Goal: Contribute content: Contribute content

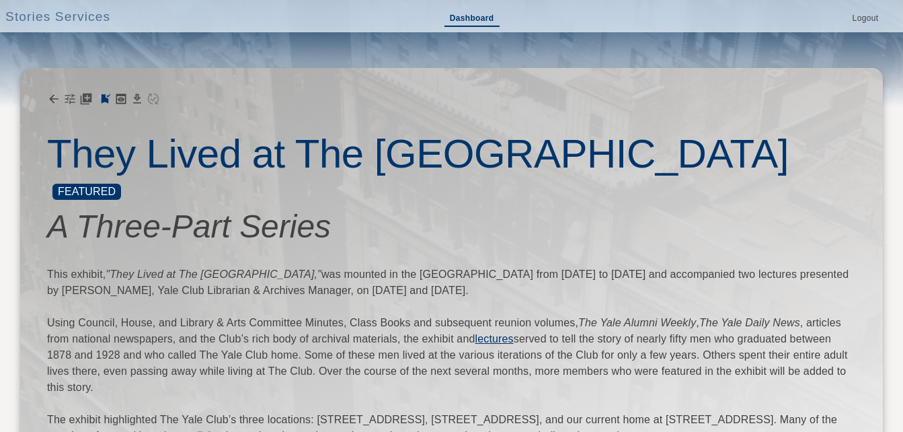
click at [467, 20] on link "Dashboard" at bounding box center [472, 18] width 55 height 15
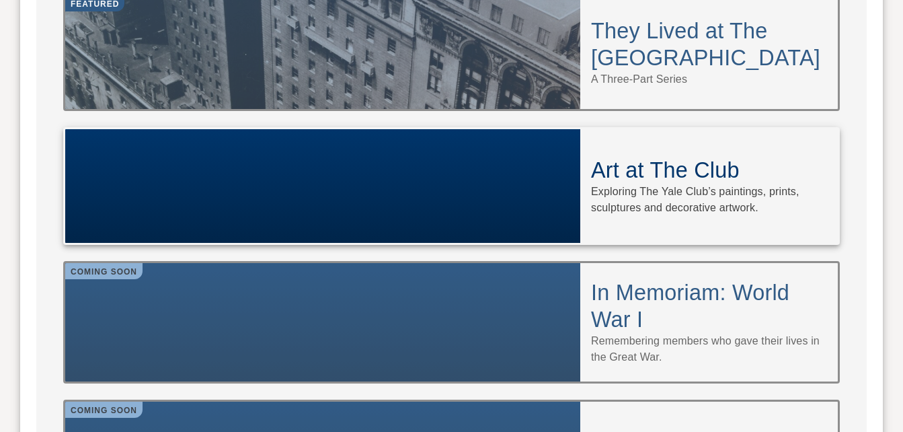
scroll to position [1278, 0]
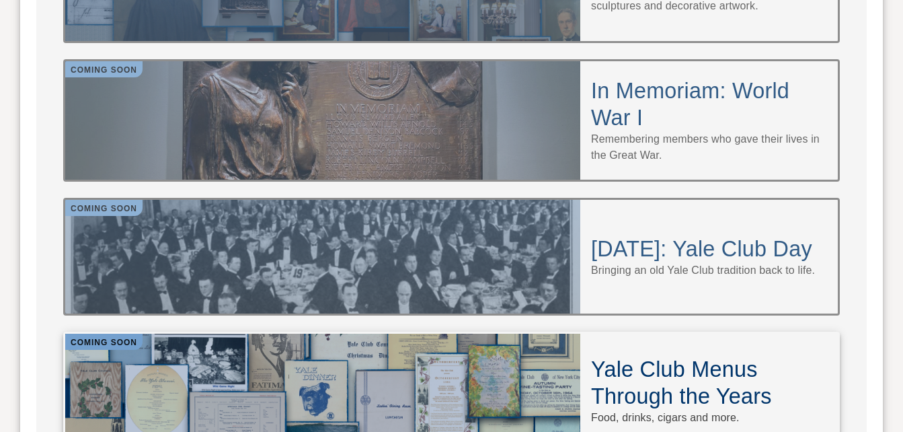
click at [691, 356] on h4 "Yale Club Menus Through the Years" at bounding box center [709, 383] width 236 height 54
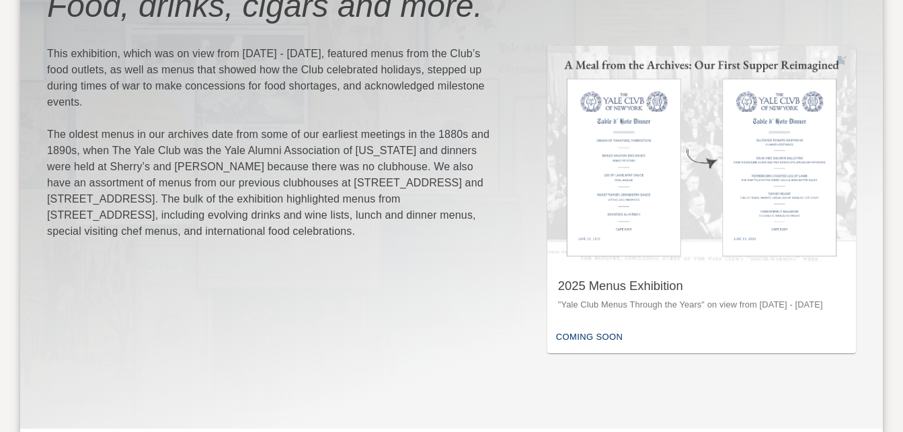
scroll to position [202, 0]
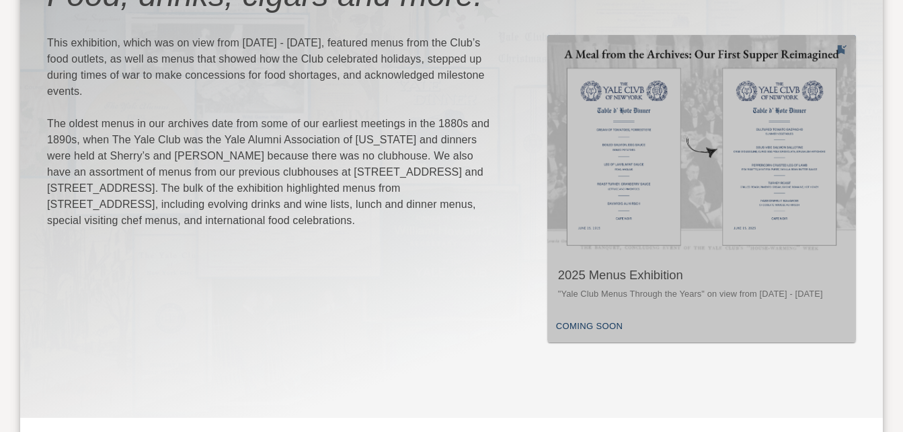
click at [643, 279] on div "2025 Menus Exhibition" at bounding box center [701, 275] width 287 height 17
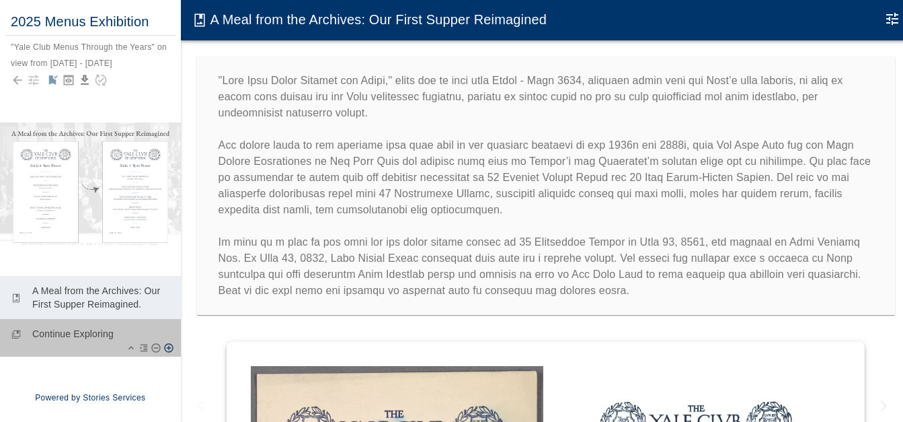
click at [65, 340] on p "Continue Exploring" at bounding box center [101, 333] width 138 height 13
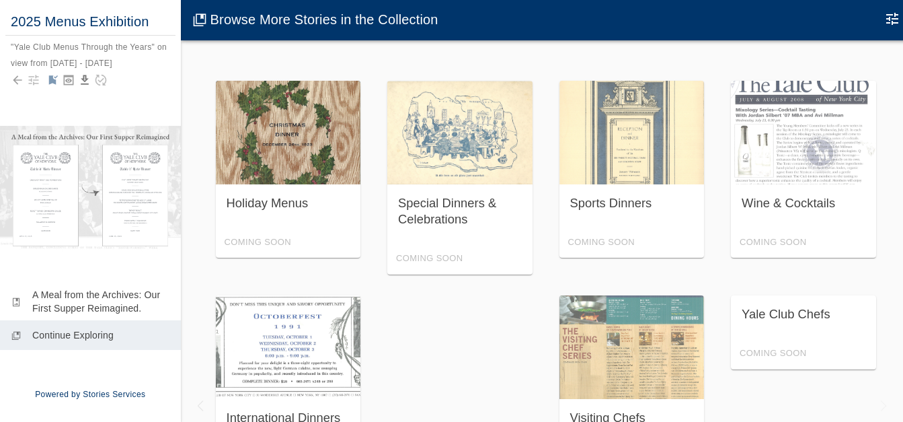
click at [313, 151] on div "Holiday Menus Coming Soon" at bounding box center [288, 170] width 145 height 178
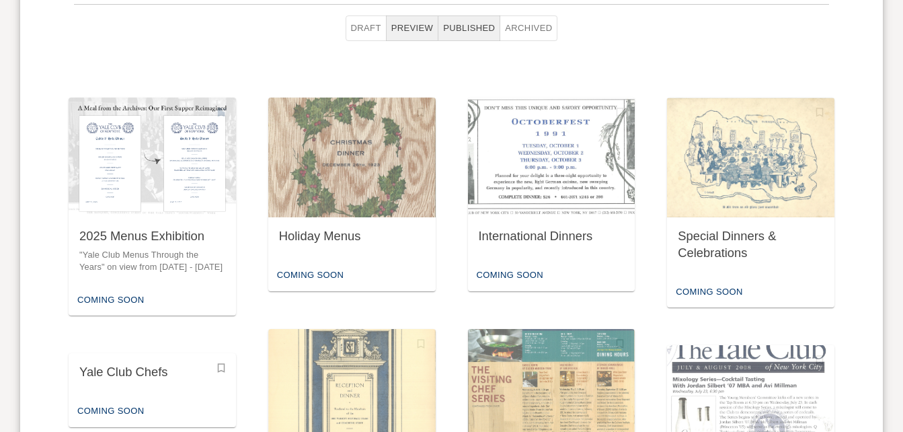
scroll to position [710, 0]
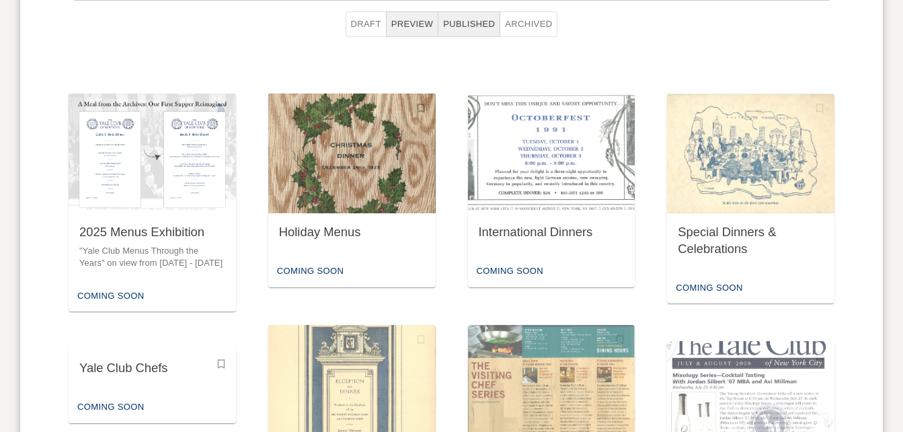
click at [350, 175] on img "button" at bounding box center [351, 153] width 167 height 120
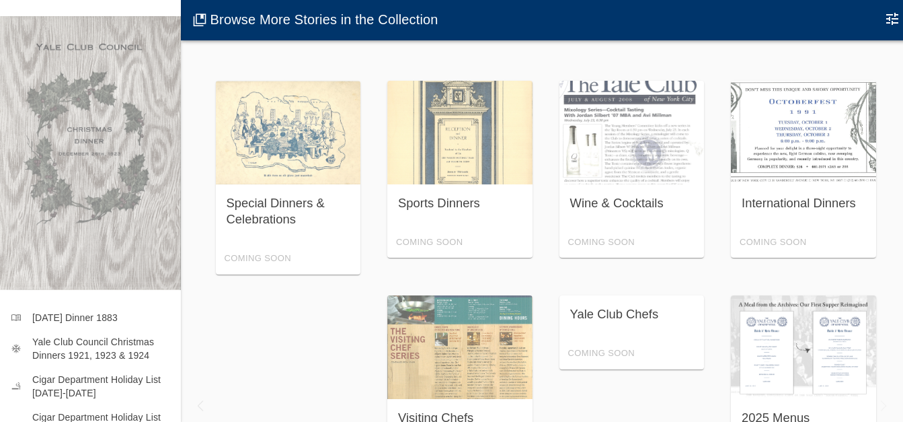
scroll to position [61, 0]
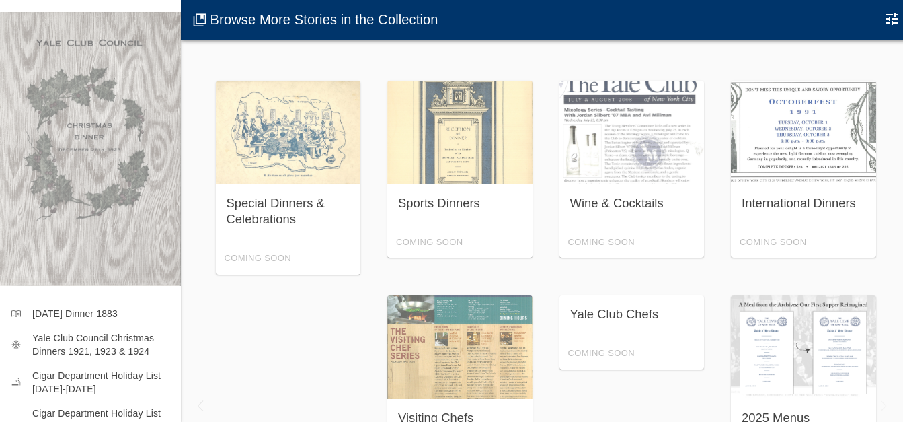
click at [618, 315] on div "Yale Club Chefs Coming Soon" at bounding box center [632, 332] width 145 height 74
click at [598, 320] on div "Yale Club Chefs Coming Soon" at bounding box center [632, 332] width 145 height 74
click at [607, 315] on div "Yale Club Chefs Coming Soon" at bounding box center [632, 332] width 145 height 74
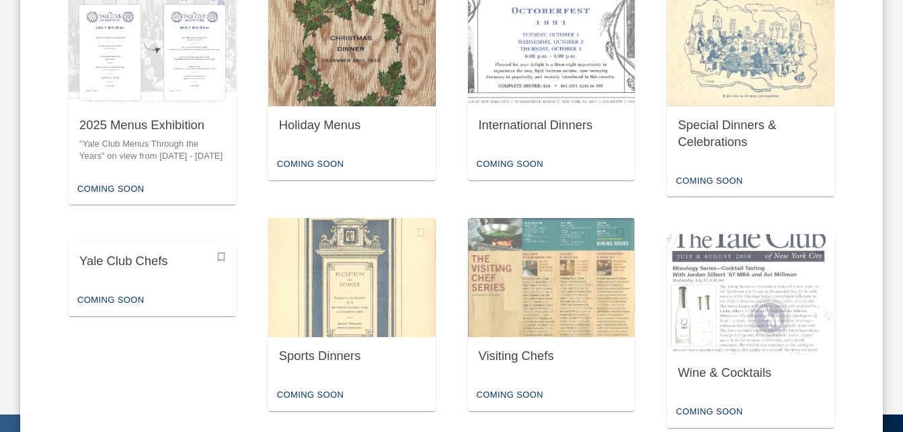
scroll to position [845, 0]
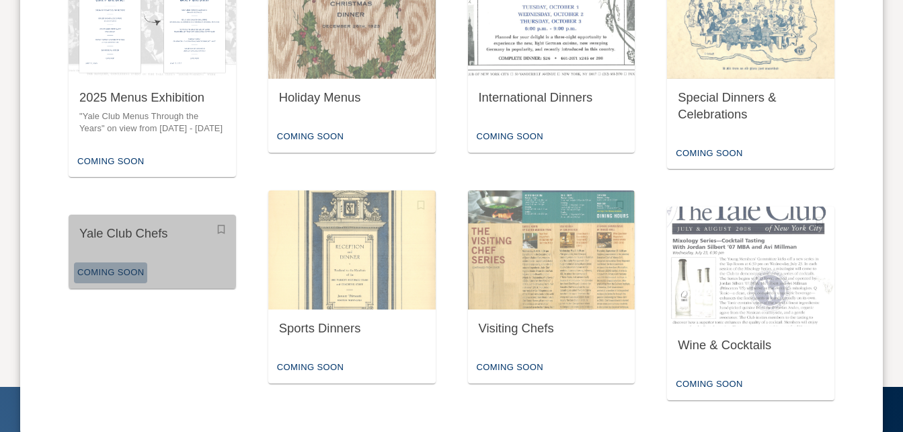
click at [122, 276] on div "Coming Soon" at bounding box center [110, 272] width 73 height 21
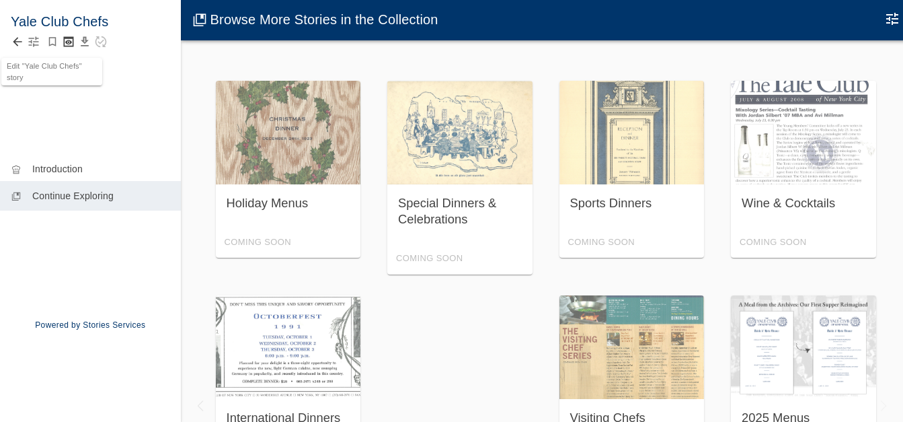
click at [36, 40] on icon "button" at bounding box center [34, 42] width 10 height 10
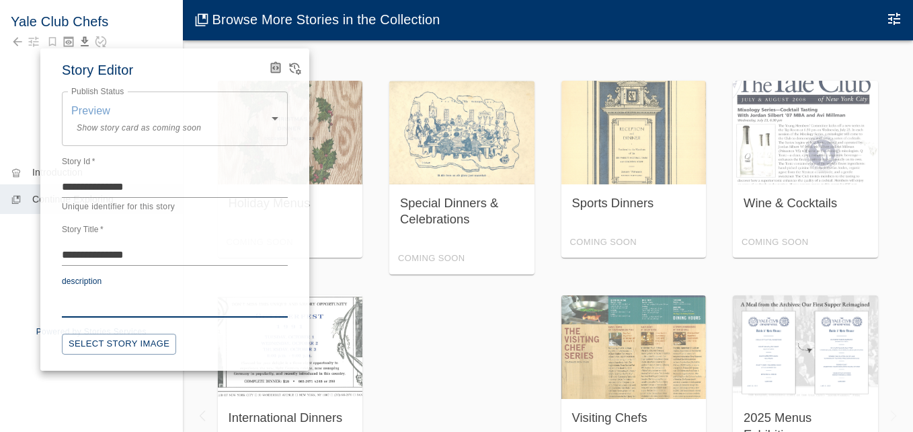
click at [110, 300] on textarea "description" at bounding box center [175, 306] width 226 height 15
type textarea "*"
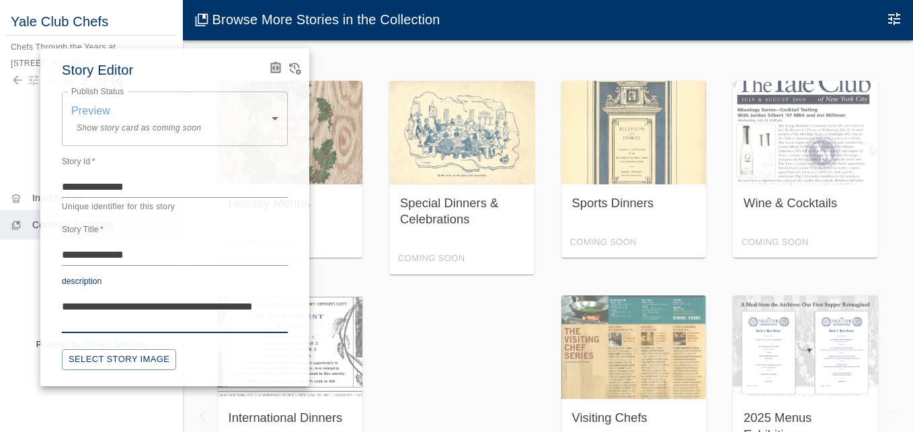
type textarea "**********"
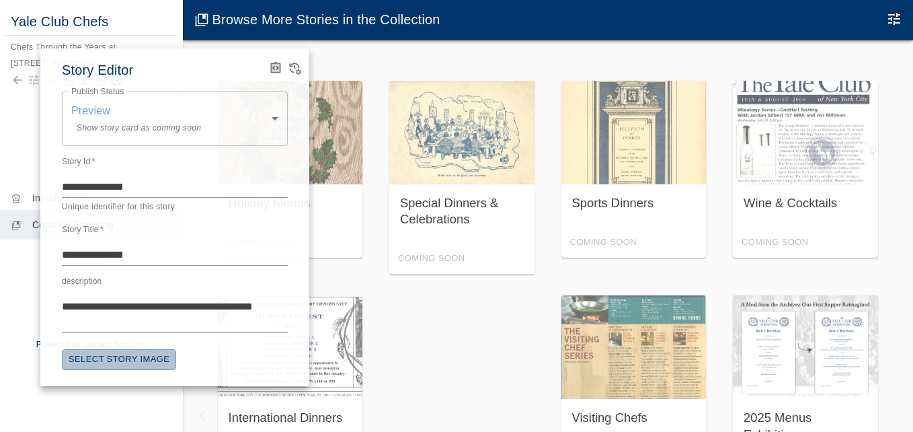
click at [124, 358] on button "Select Story Image" at bounding box center [119, 359] width 114 height 21
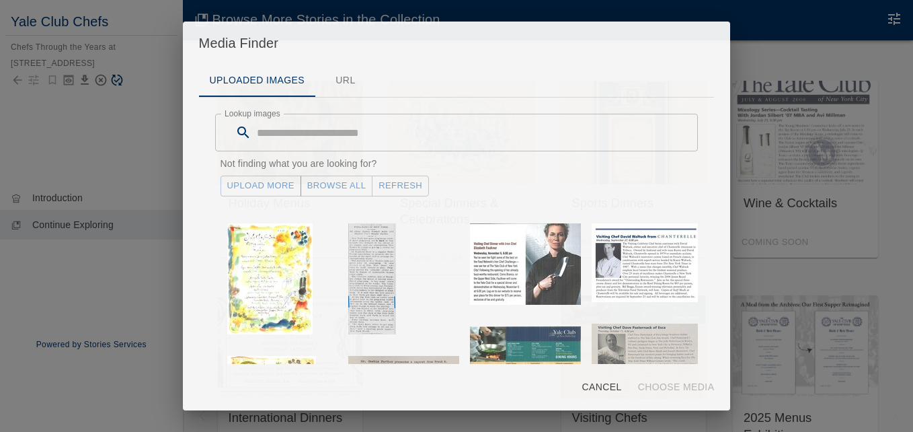
click at [282, 185] on link "Upload More" at bounding box center [261, 186] width 81 height 21
click at [385, 186] on button "Refresh" at bounding box center [400, 186] width 57 height 21
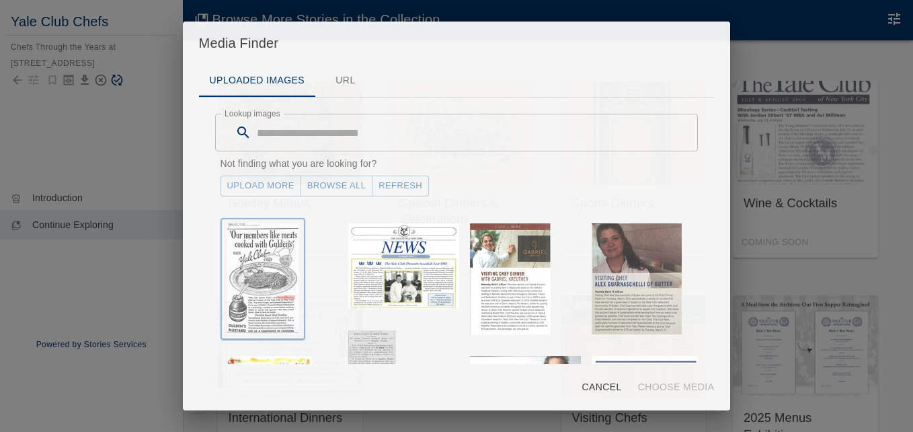
click at [260, 248] on img "button" at bounding box center [262, 278] width 71 height 111
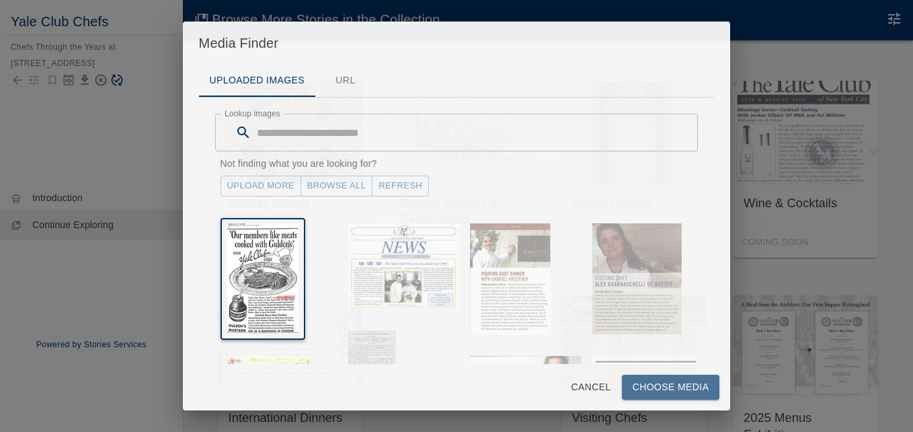
click at [654, 386] on button "Choose Media" at bounding box center [671, 387] width 98 height 25
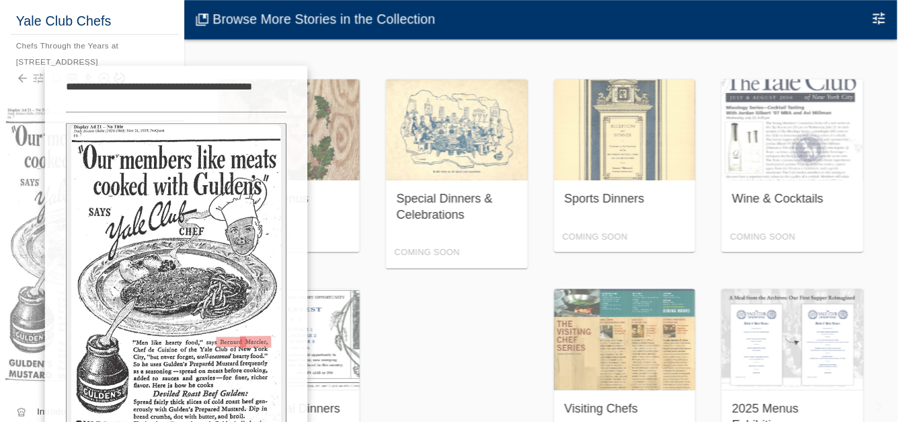
scroll to position [266, 0]
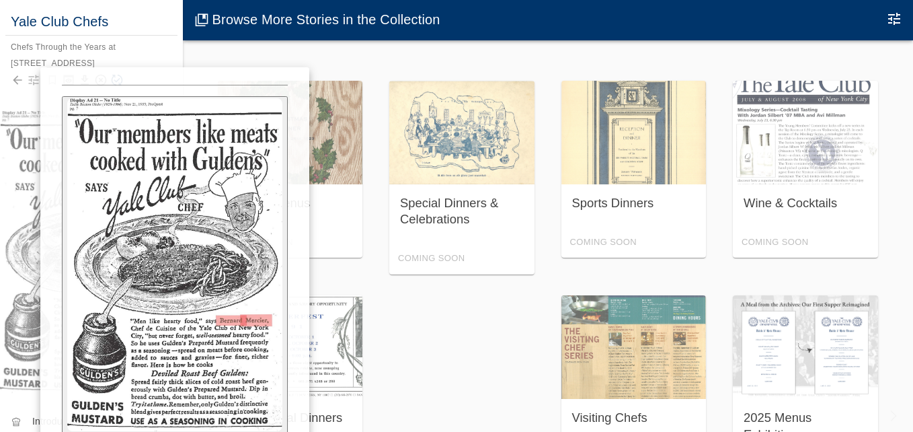
drag, startPoint x: 910, startPoint y: 175, endPoint x: 897, endPoint y: 254, distance: 80.4
click at [899, 256] on div at bounding box center [456, 216] width 913 height 432
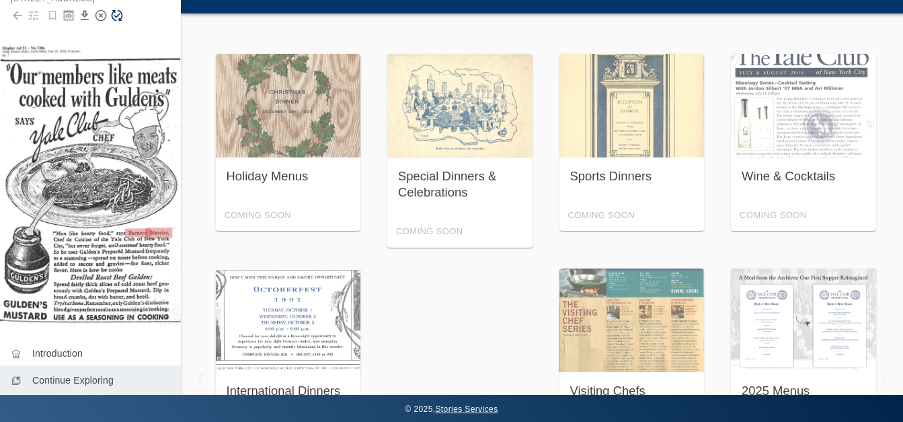
scroll to position [59, 0]
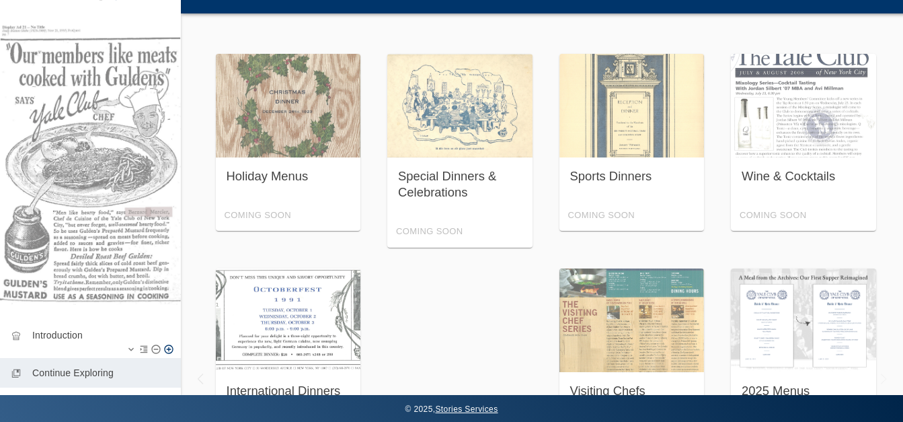
click at [61, 328] on p "Introduction" at bounding box center [101, 334] width 138 height 13
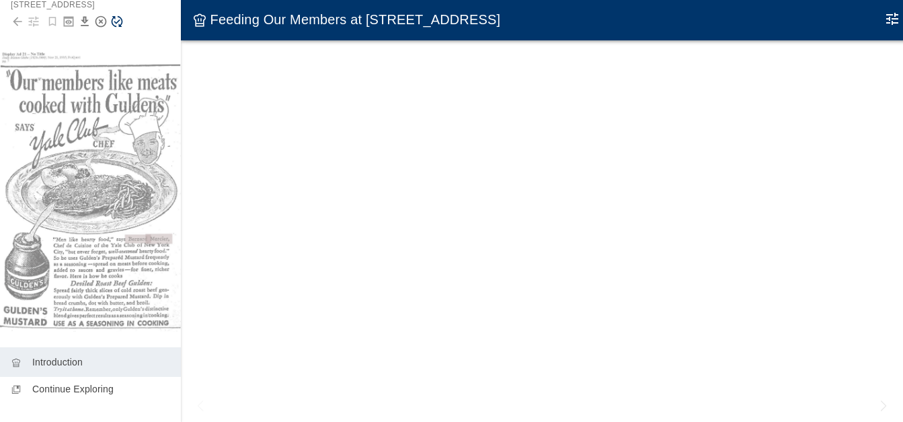
click at [897, 19] on icon "Edit Moment" at bounding box center [892, 19] width 12 height 12
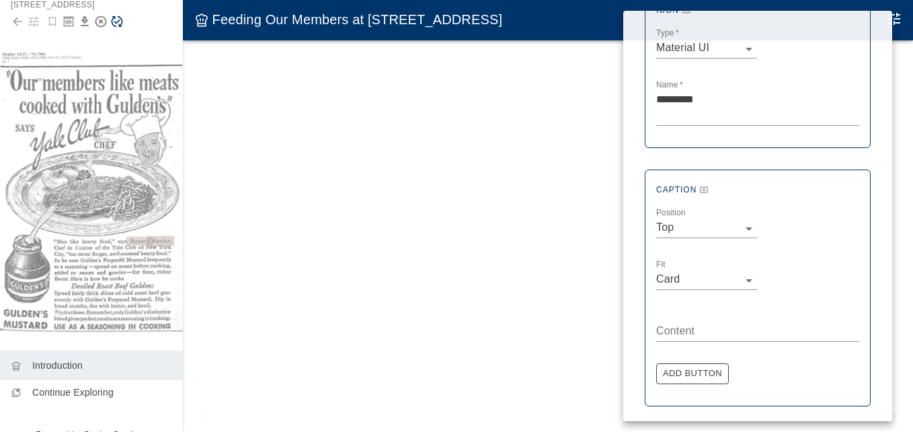
scroll to position [269, 0]
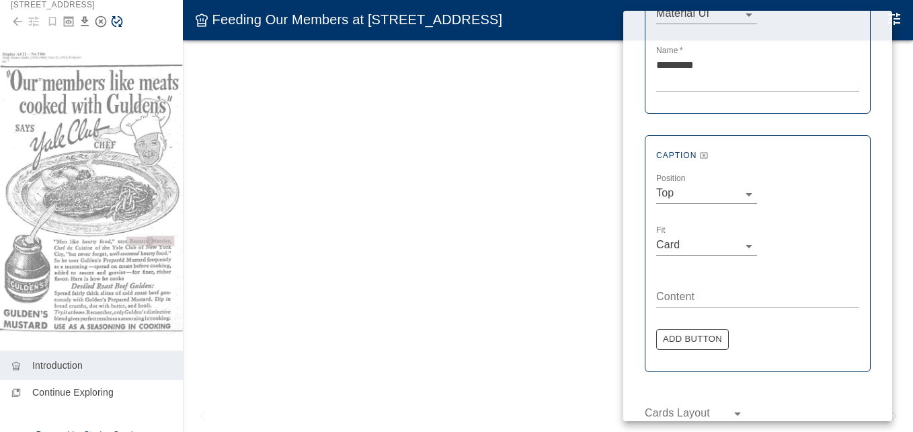
click at [691, 192] on body "**********" at bounding box center [456, 229] width 913 height 459
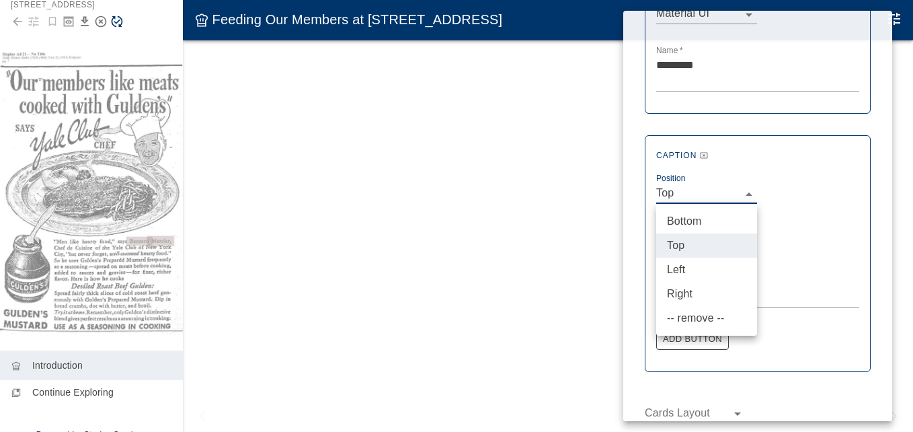
click at [679, 243] on li "Top" at bounding box center [706, 245] width 101 height 24
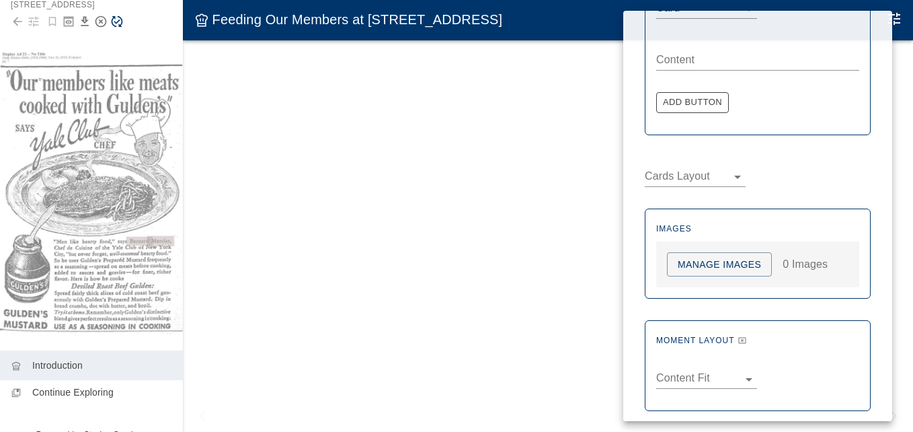
scroll to position [517, 0]
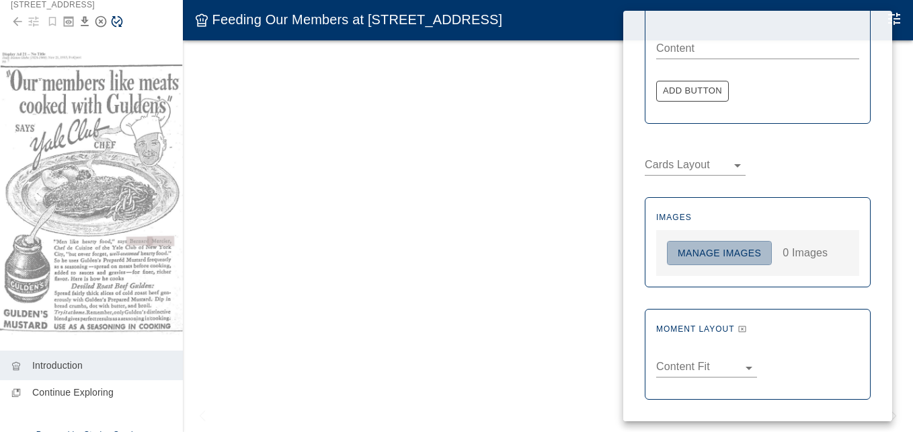
click at [732, 254] on button "Manage Images" at bounding box center [719, 253] width 105 height 25
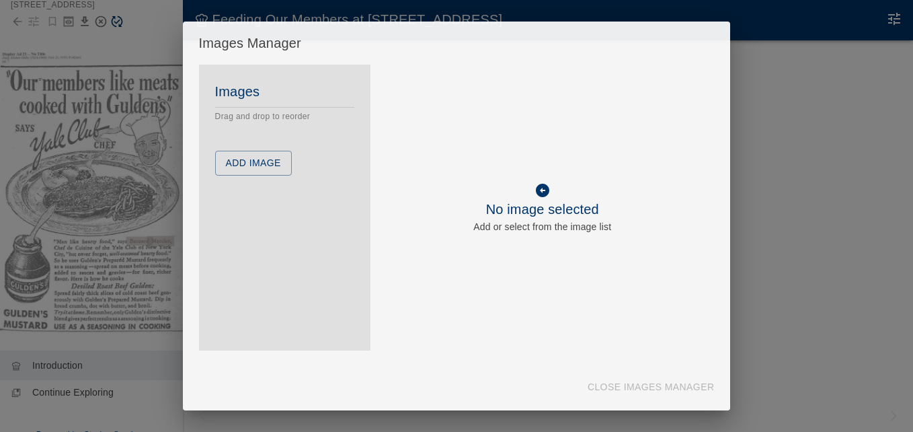
click at [794, 74] on div "Images Manager Images Drag and drop to reorder Add Image To pick up a draggable…" at bounding box center [456, 216] width 913 height 432
click at [543, 190] on icon at bounding box center [543, 190] width 16 height 16
click at [541, 190] on icon at bounding box center [543, 190] width 16 height 16
drag, startPoint x: 833, startPoint y: 255, endPoint x: 810, endPoint y: 178, distance: 80.9
click at [833, 249] on div "Images Manager Images Drag and drop to reorder Add Image To pick up a draggable…" at bounding box center [456, 216] width 913 height 432
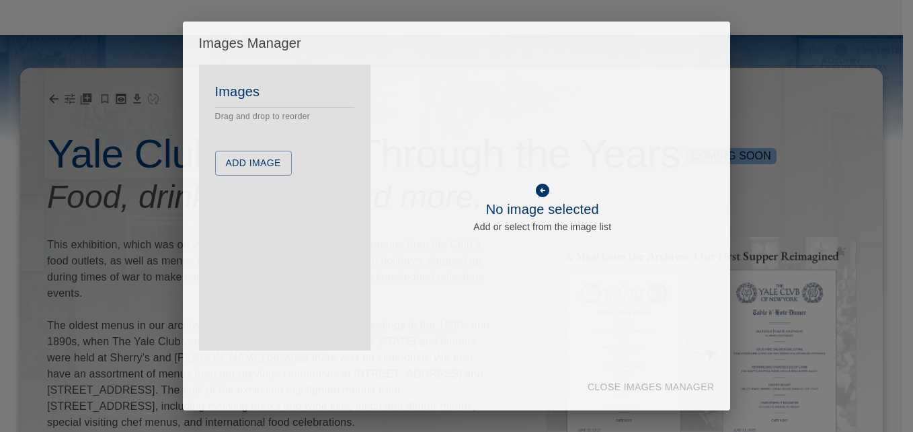
scroll to position [105, 0]
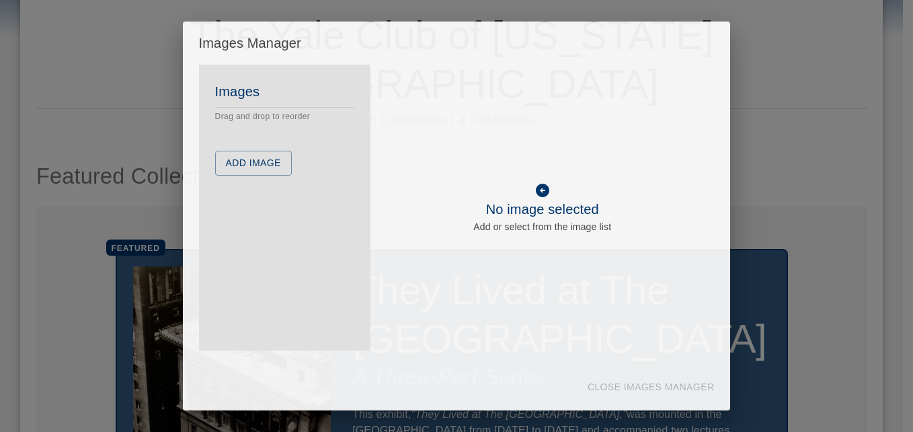
click at [759, 69] on div "Images Manager Images Drag and drop to reorder Add Image To pick up a draggable…" at bounding box center [456, 216] width 913 height 432
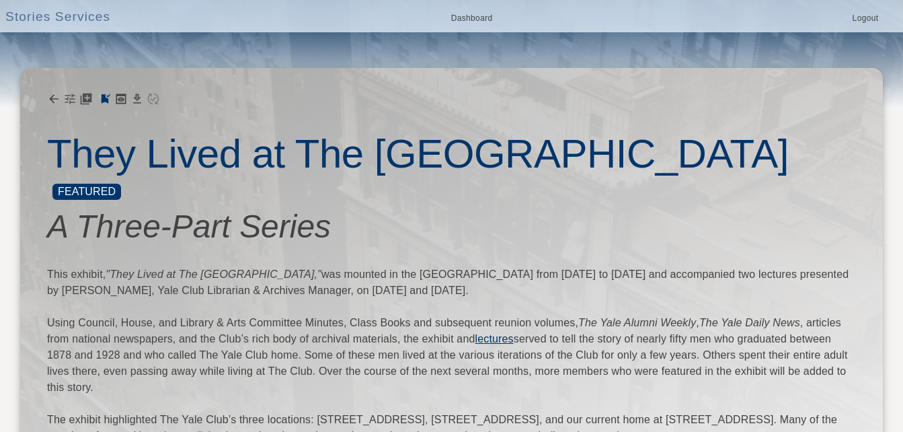
click at [469, 11] on div "Dashboard" at bounding box center [477, 19] width 63 height 16
click at [465, 9] on div "Stories Services Dashboard Logout" at bounding box center [451, 16] width 903 height 32
click at [467, 14] on link "Dashboard" at bounding box center [472, 18] width 55 height 15
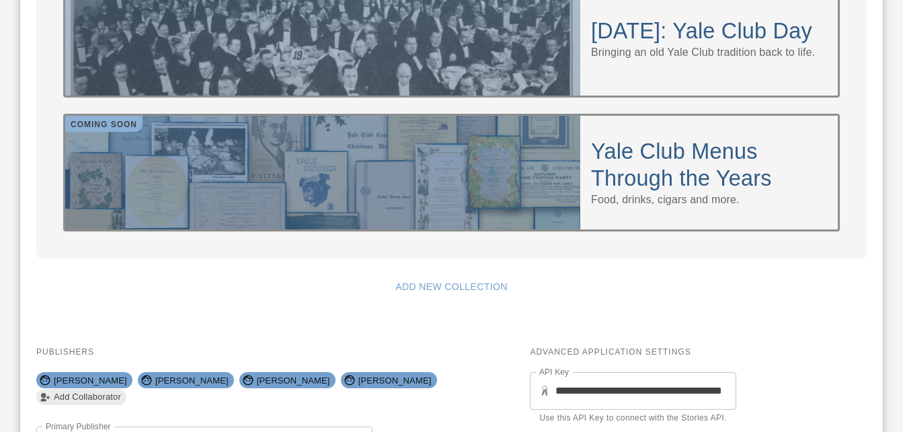
scroll to position [1528, 0]
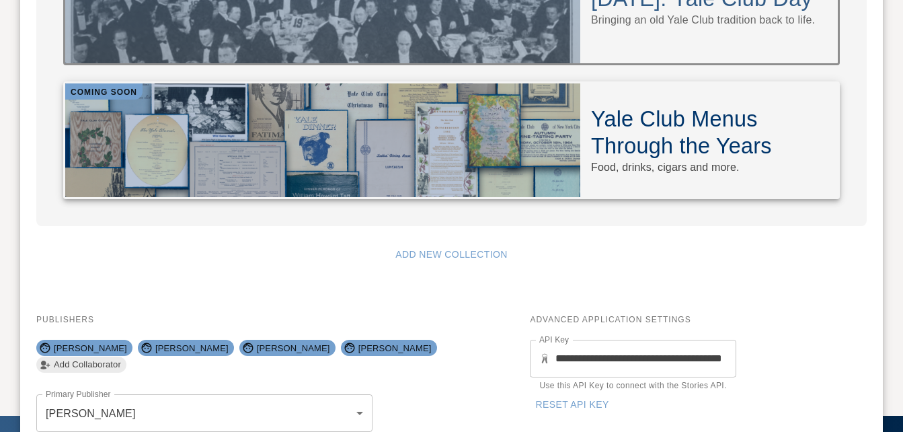
click at [679, 106] on h4 "Yale Club Menus Through the Years" at bounding box center [709, 133] width 236 height 54
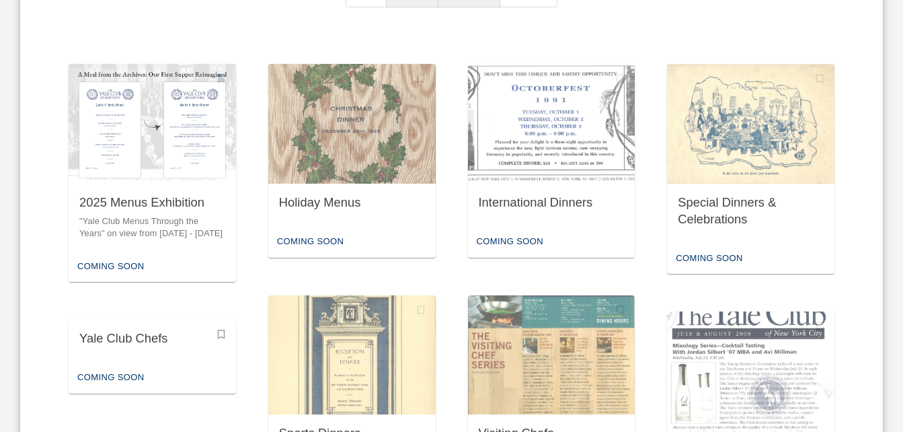
scroll to position [807, 0]
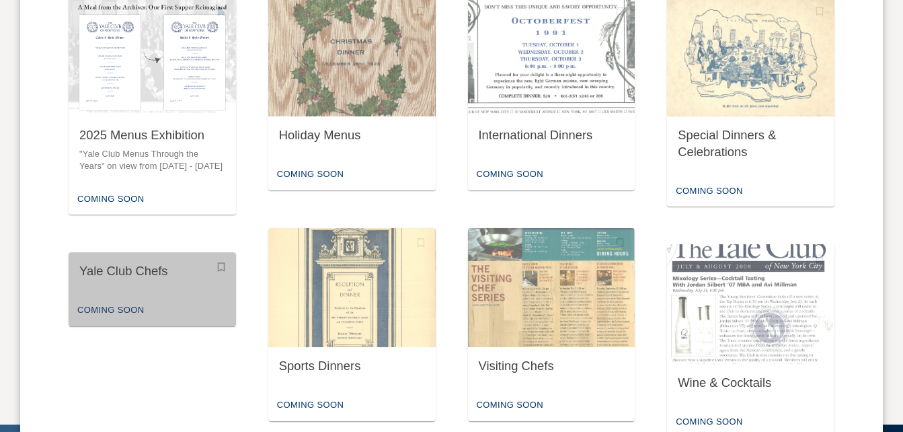
click at [141, 268] on div "Yale Club Chefs" at bounding box center [152, 271] width 146 height 17
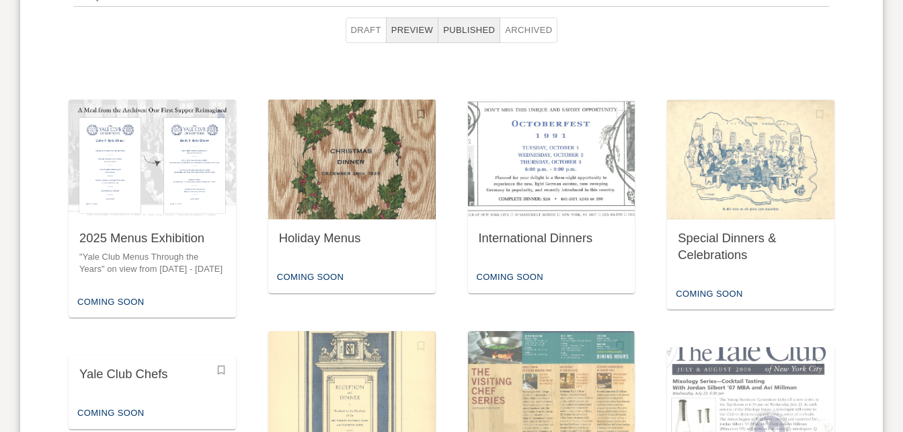
scroll to position [710, 0]
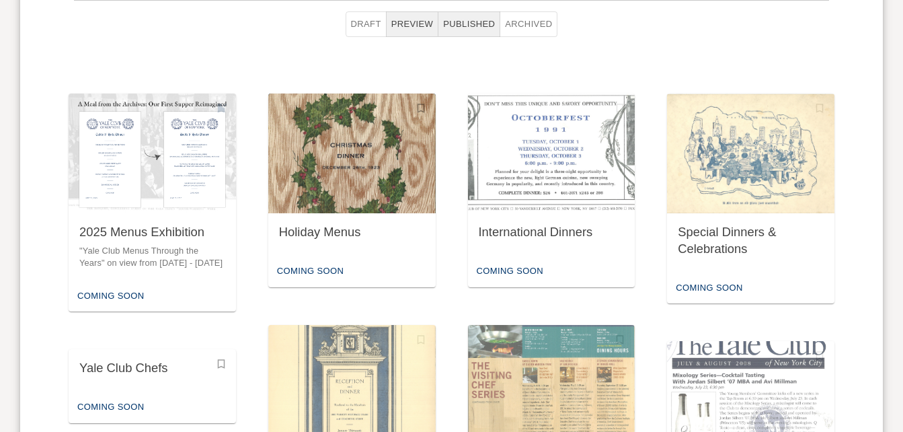
click at [345, 198] on img "button" at bounding box center [351, 153] width 167 height 120
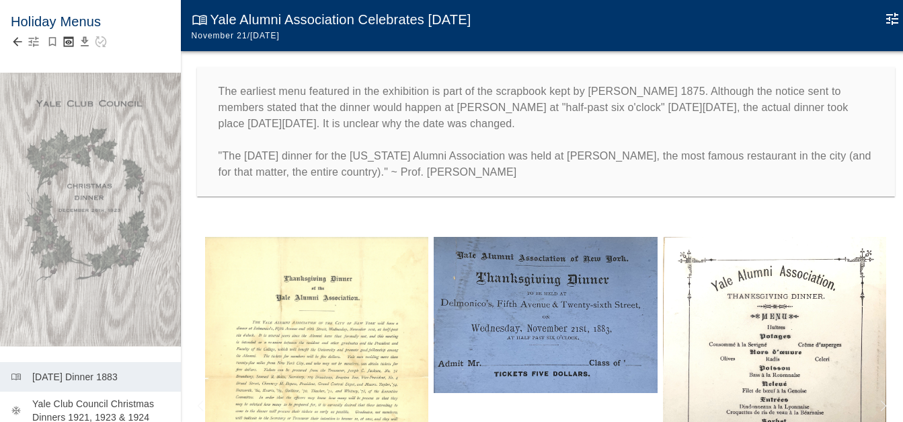
click at [34, 39] on icon "button" at bounding box center [33, 41] width 13 height 13
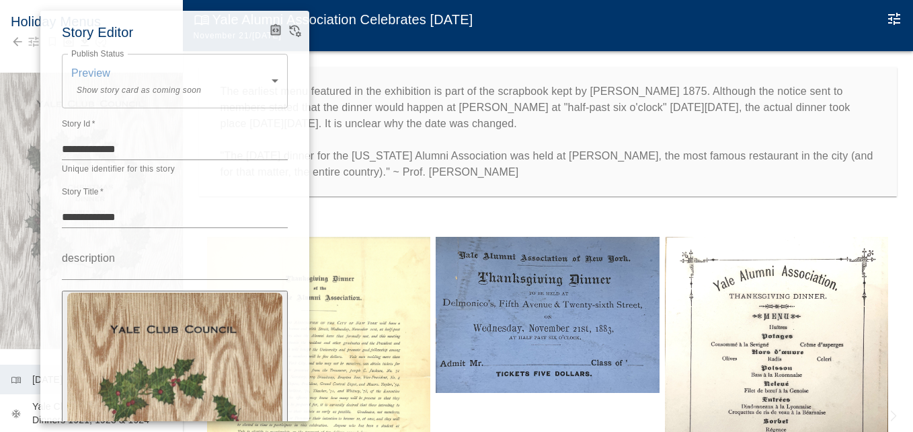
click at [368, 73] on div at bounding box center [456, 216] width 913 height 432
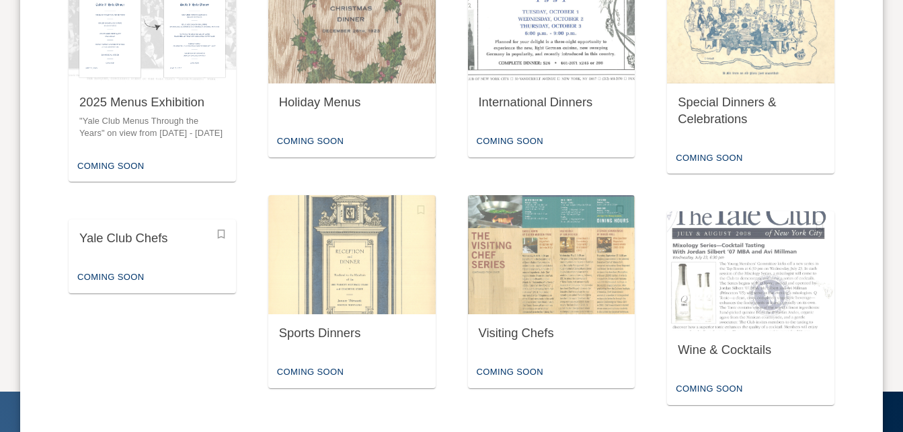
scroll to position [845, 0]
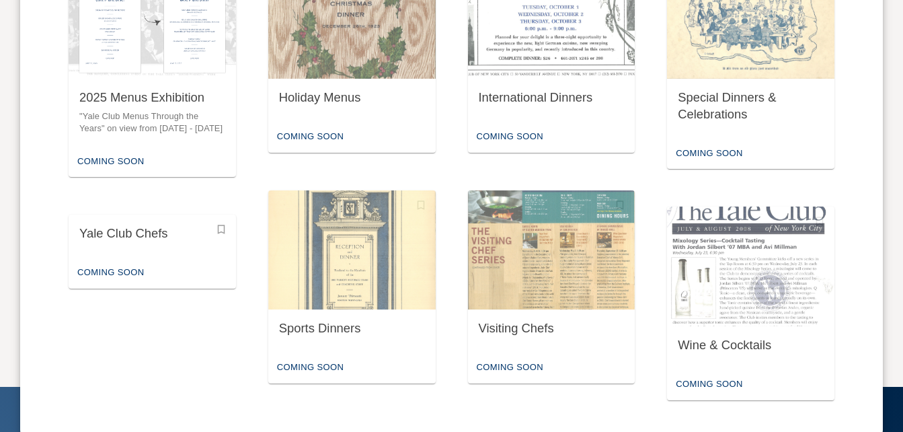
click at [173, 231] on div "Yale Club Chefs" at bounding box center [152, 233] width 146 height 17
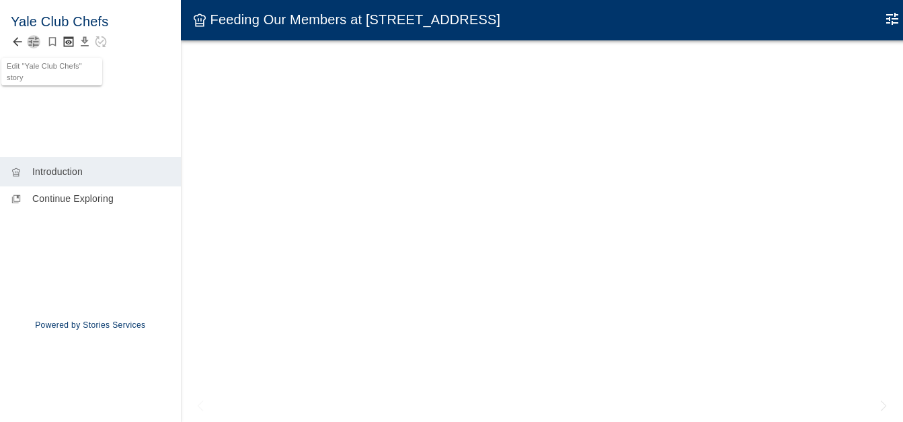
click at [33, 38] on icon "button" at bounding box center [34, 42] width 10 height 10
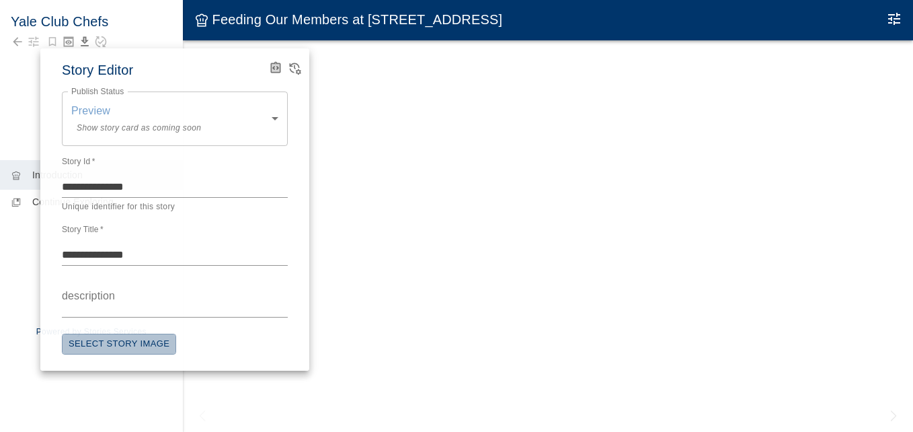
click at [141, 342] on button "Select Story Image" at bounding box center [119, 344] width 114 height 21
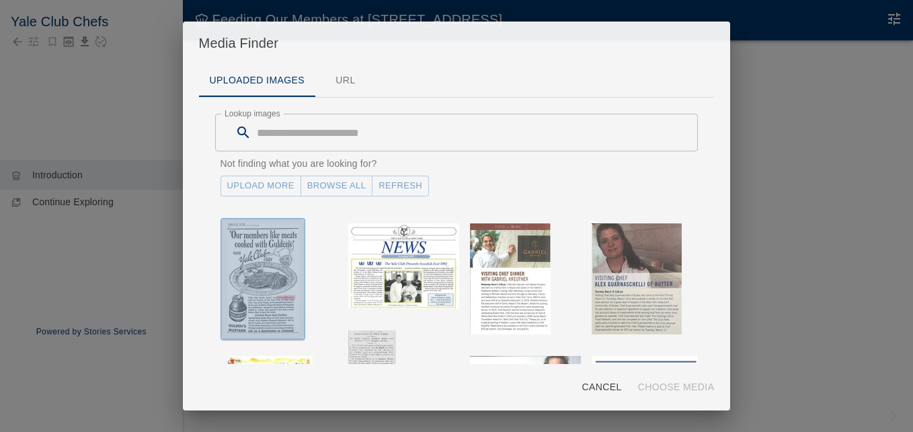
click at [261, 249] on img "button" at bounding box center [262, 278] width 71 height 111
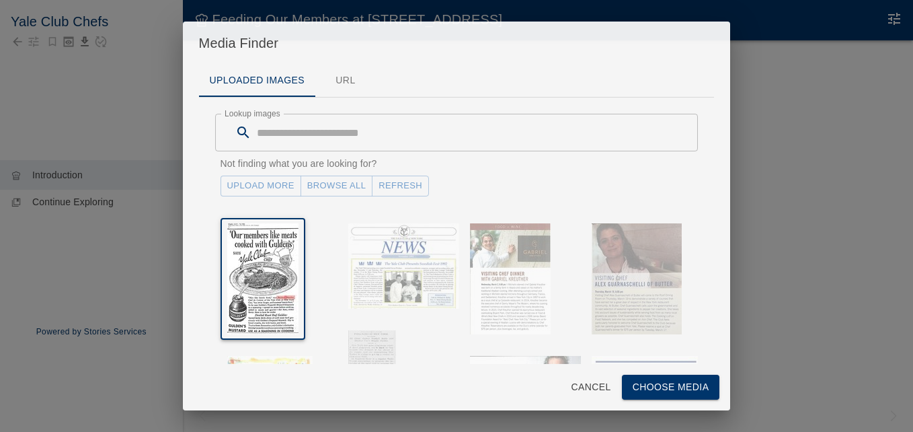
click at [649, 384] on button "Choose Media" at bounding box center [671, 387] width 98 height 25
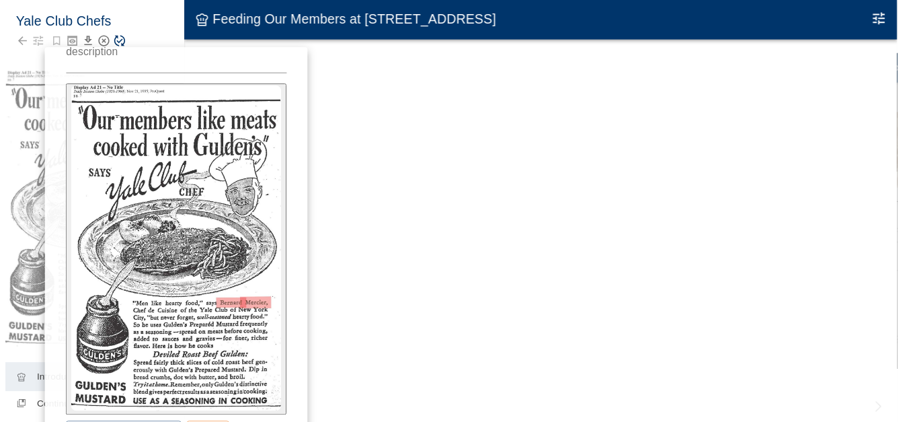
scroll to position [251, 0]
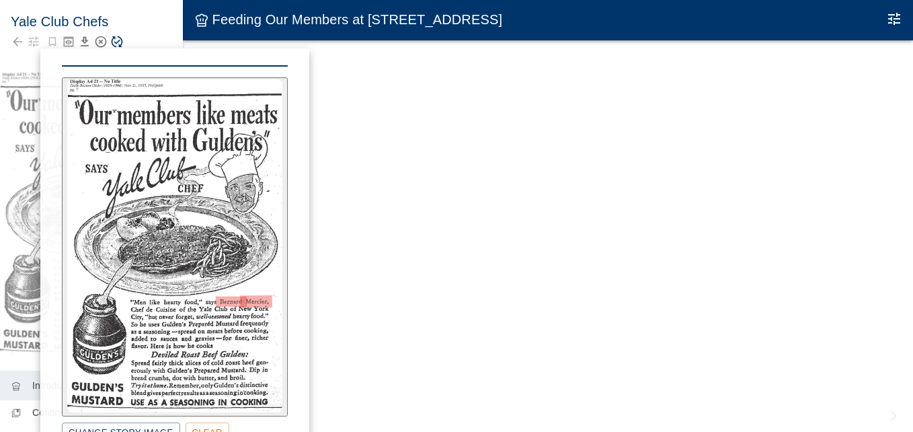
drag, startPoint x: 194, startPoint y: 55, endPoint x: 196, endPoint y: 48, distance: 7.2
click at [194, 47] on div "**********" at bounding box center [456, 216] width 913 height 432
click at [417, 334] on div at bounding box center [456, 216] width 913 height 432
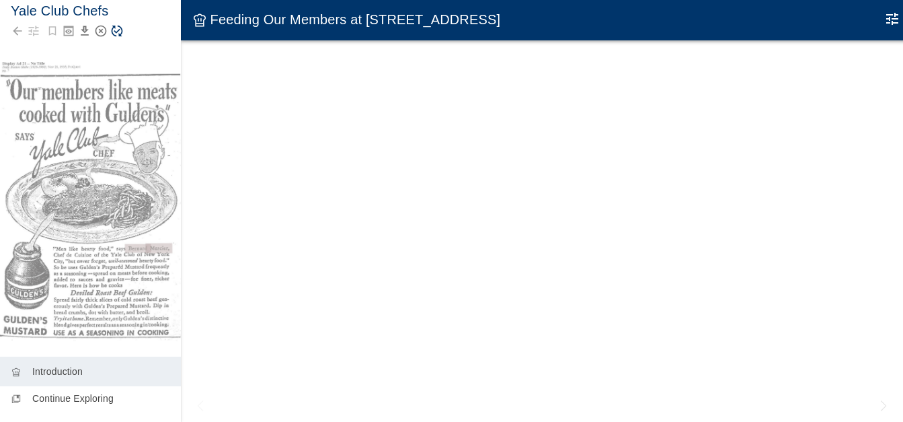
scroll to position [14, 0]
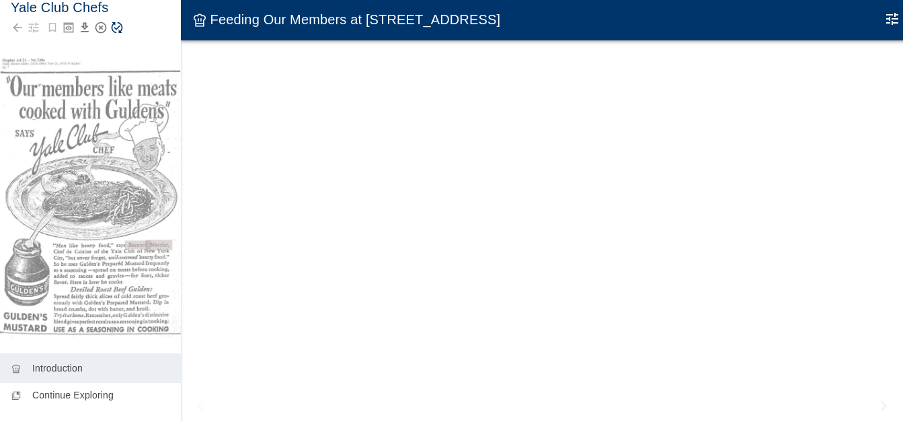
click at [117, 29] on icon "Save Story" at bounding box center [117, 27] width 11 height 11
click at [78, 361] on p "Introduction" at bounding box center [101, 367] width 138 height 13
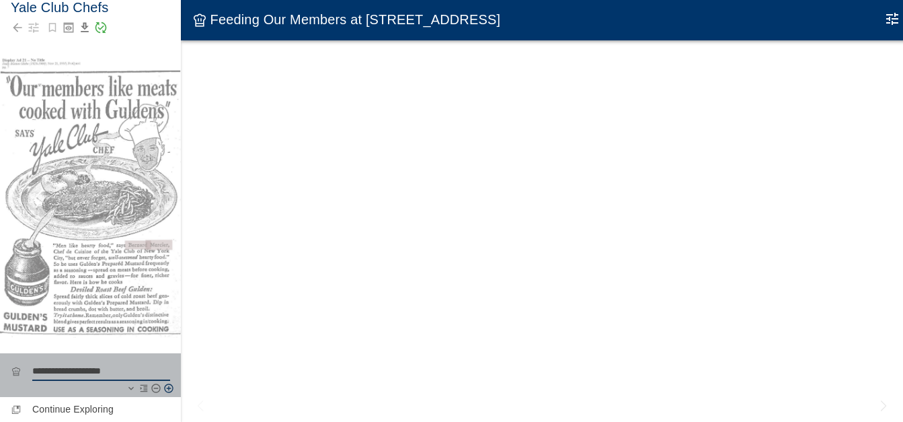
drag, startPoint x: 128, startPoint y: 361, endPoint x: 71, endPoint y: 353, distance: 57.6
click at [71, 364] on textarea "**********" at bounding box center [97, 370] width 130 height 13
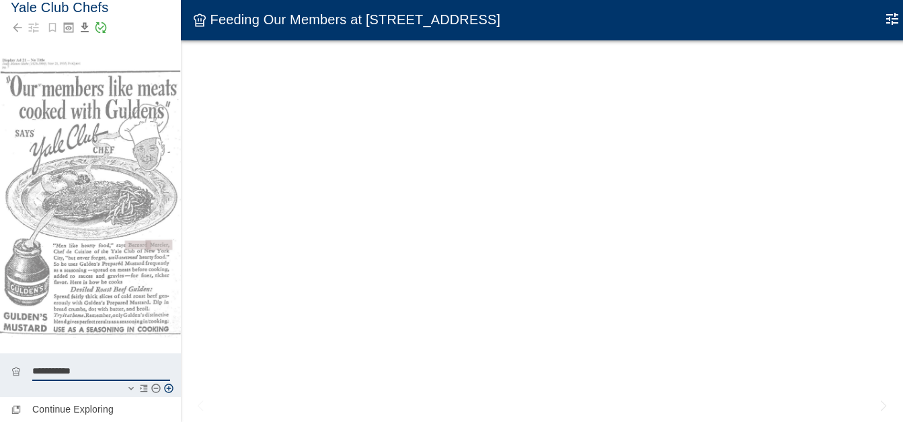
type textarea "**********"
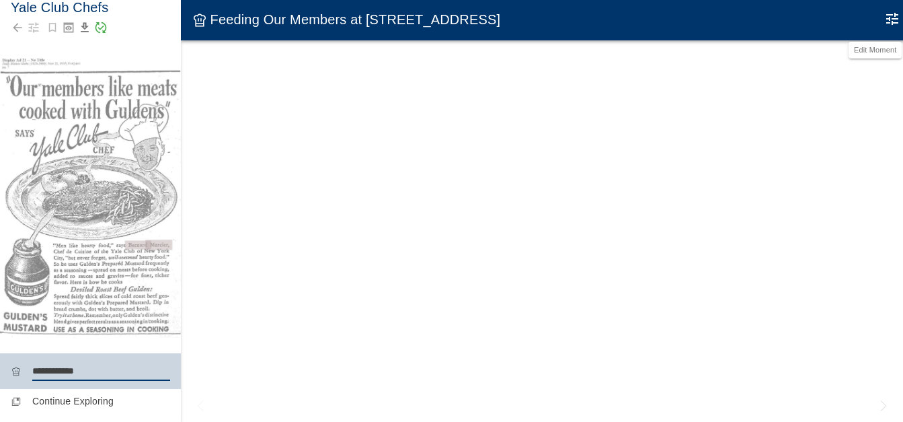
click at [894, 16] on icon "Edit Moment" at bounding box center [892, 19] width 16 height 16
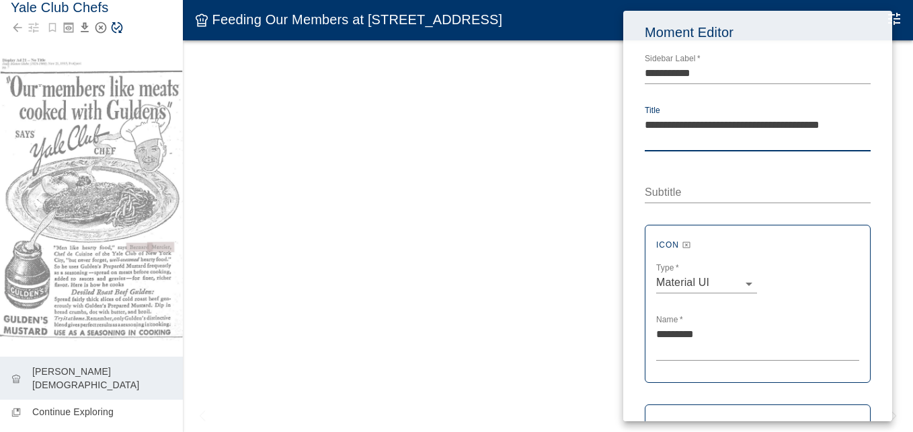
drag, startPoint x: 685, startPoint y: 139, endPoint x: 646, endPoint y: 128, distance: 39.8
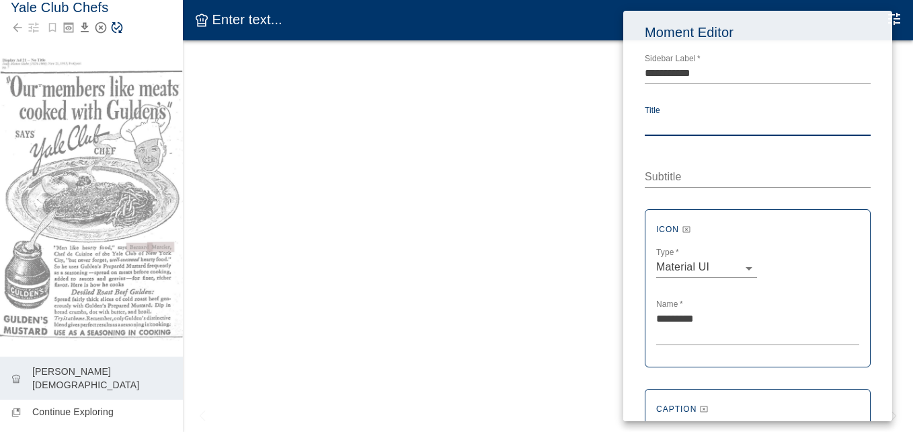
click at [551, 157] on div at bounding box center [456, 216] width 913 height 432
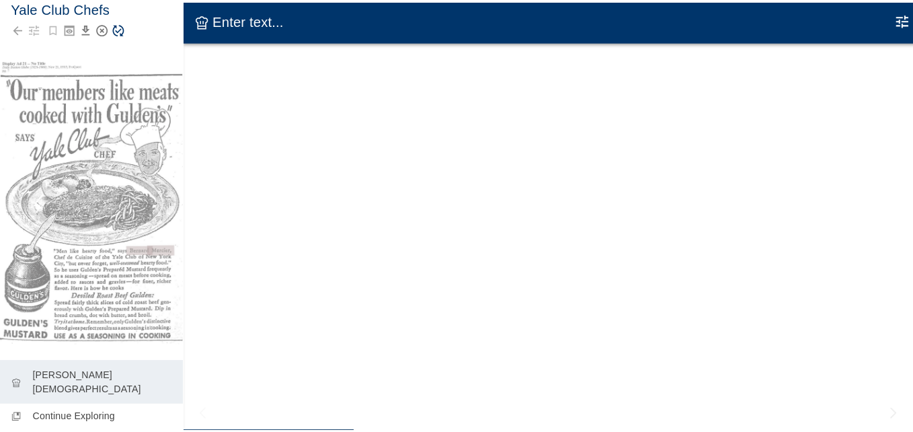
scroll to position [0, 0]
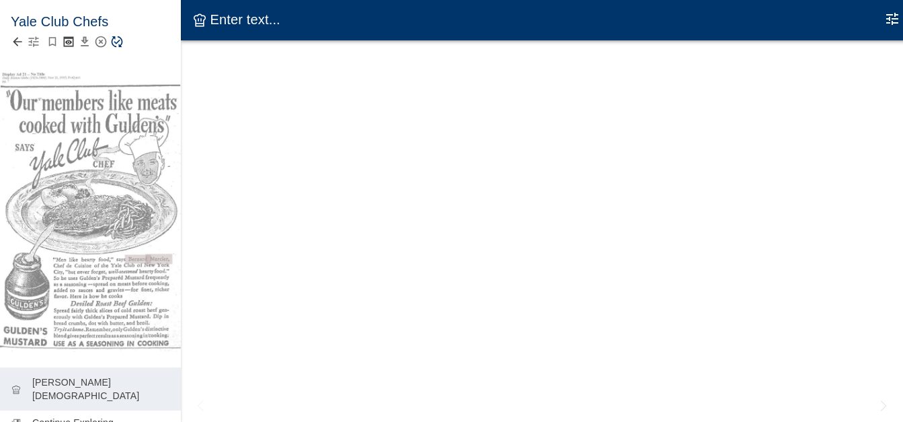
click at [35, 43] on icon "button" at bounding box center [33, 41] width 13 height 13
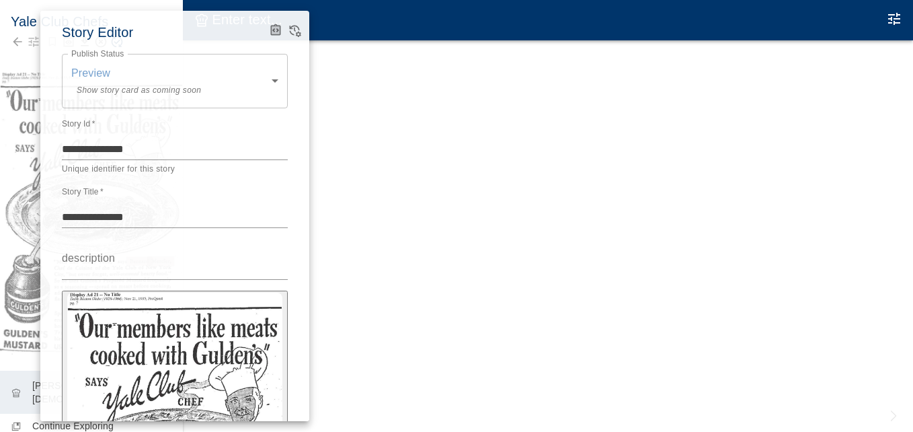
click at [84, 261] on textarea "description" at bounding box center [175, 268] width 226 height 15
paste textarea "**********"
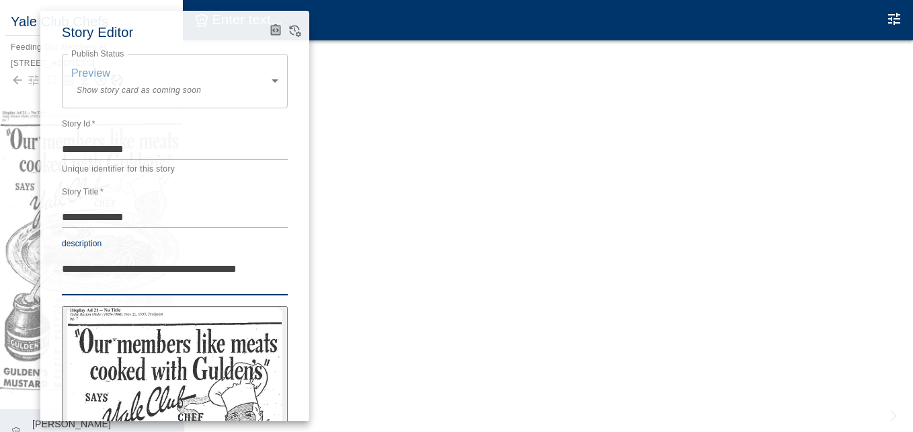
type textarea "**********"
click at [354, 58] on div at bounding box center [456, 216] width 913 height 432
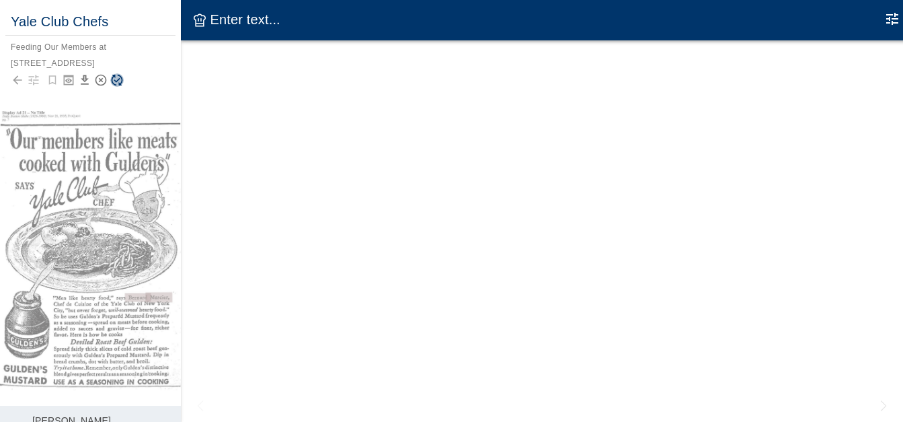
click at [114, 78] on icon "Save Story" at bounding box center [116, 79] width 13 height 13
click at [890, 20] on icon "Edit Moment" at bounding box center [892, 19] width 12 height 12
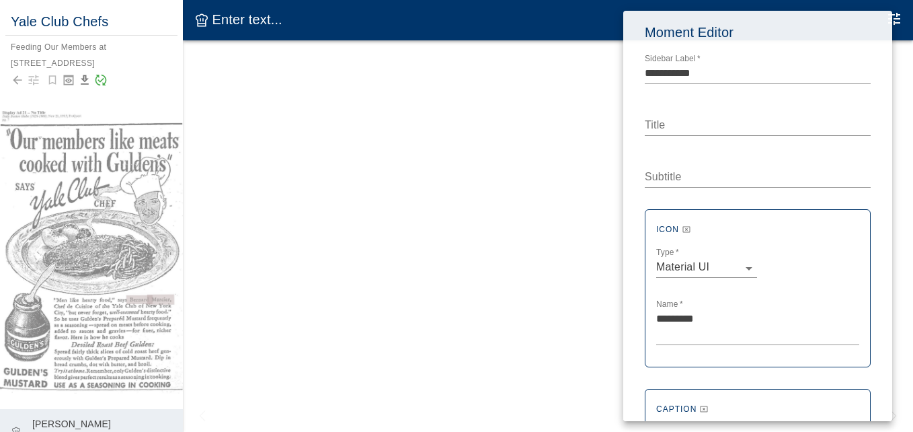
click at [675, 125] on textarea "Title" at bounding box center [758, 124] width 226 height 15
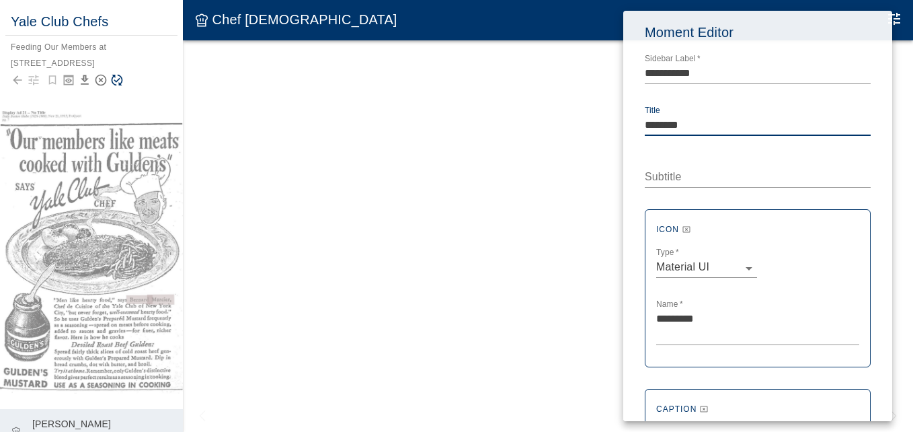
type textarea "********"
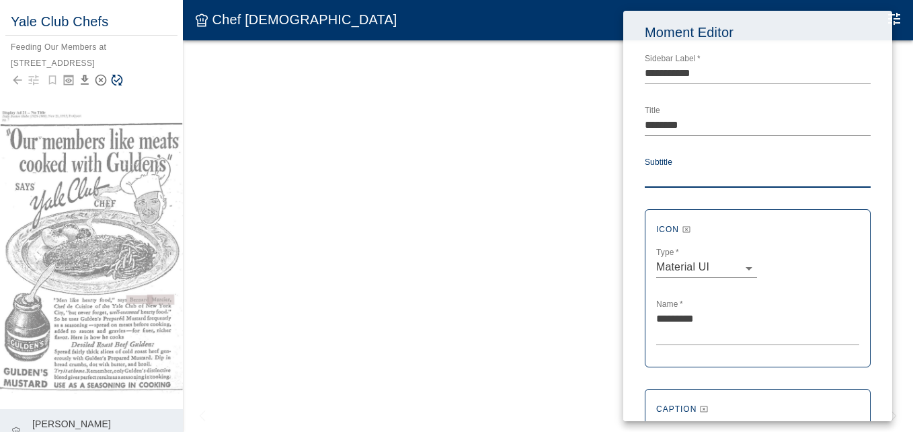
click at [668, 178] on textarea "Subtitle" at bounding box center [758, 176] width 226 height 15
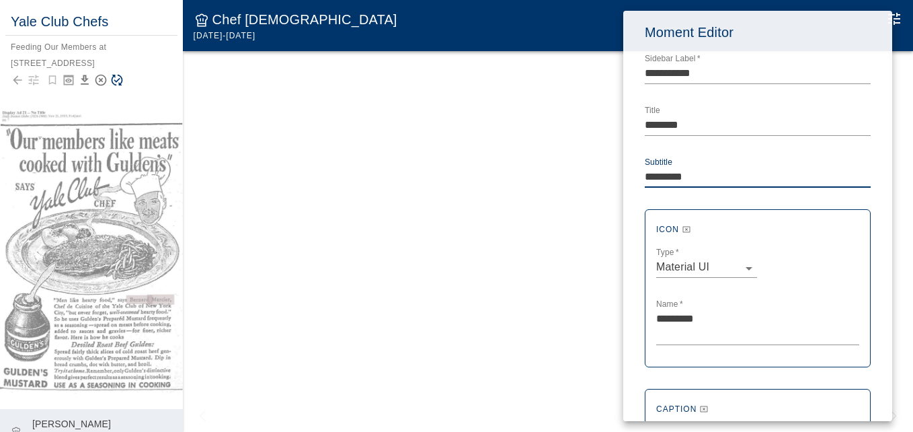
type textarea "*********"
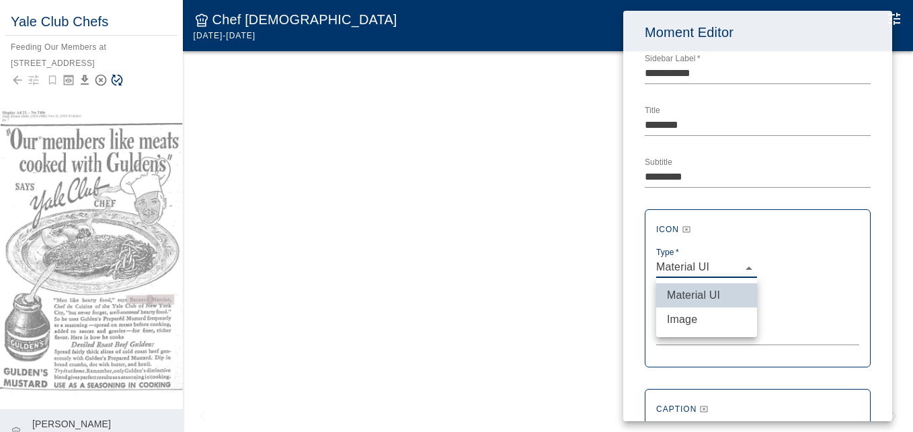
click at [747, 266] on body "**********" at bounding box center [456, 229] width 913 height 459
click at [686, 295] on li "Material UI" at bounding box center [706, 295] width 101 height 24
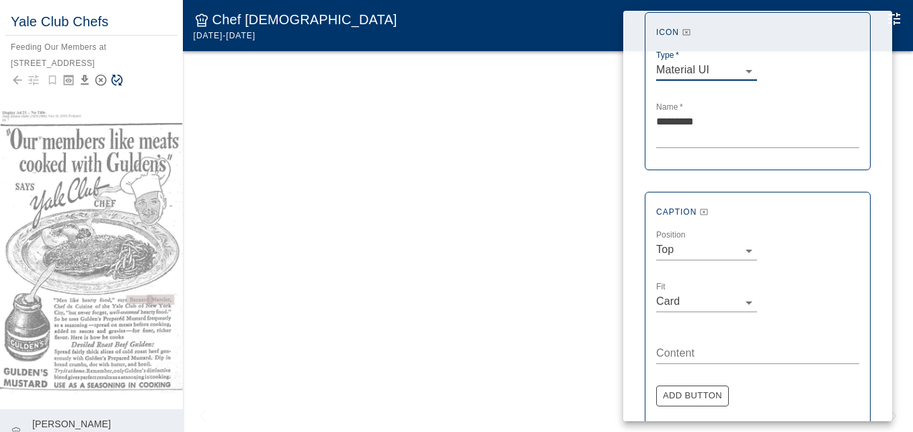
scroll to position [202, 0]
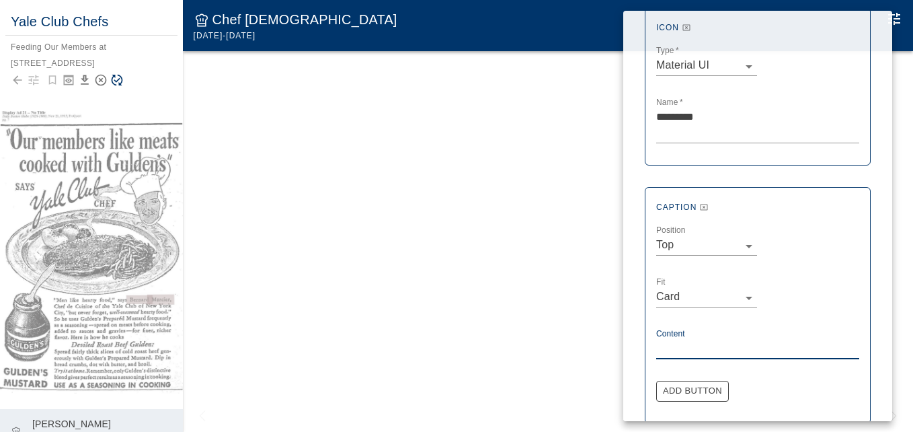
click at [675, 346] on textarea "Content" at bounding box center [757, 347] width 203 height 15
